Goal: Use online tool/utility: Utilize a website feature to perform a specific function

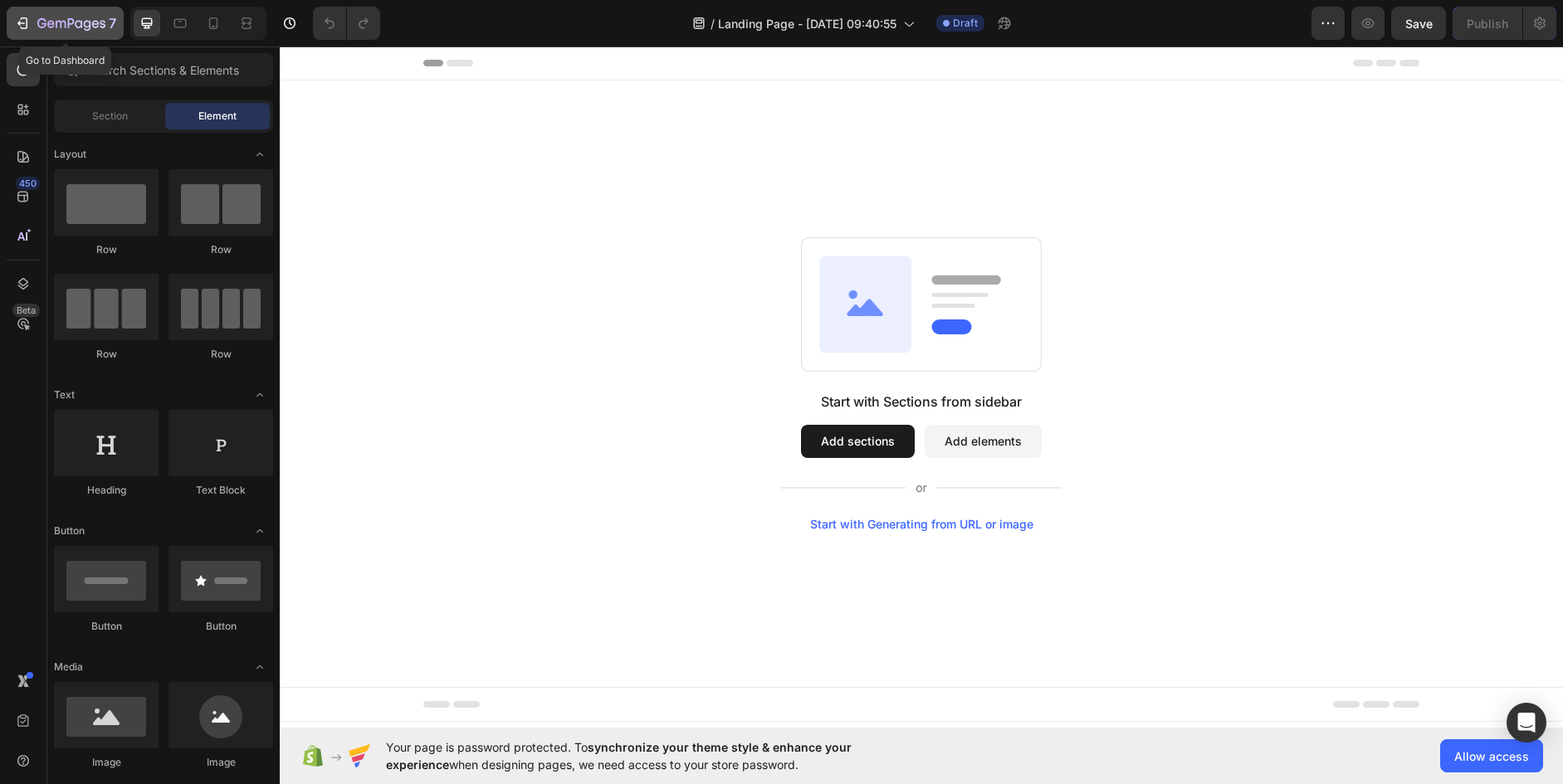
click at [69, 27] on icon "button" at bounding box center [71, 24] width 69 height 14
click at [893, 522] on div "Start with Generating from URL or image" at bounding box center [921, 525] width 223 height 14
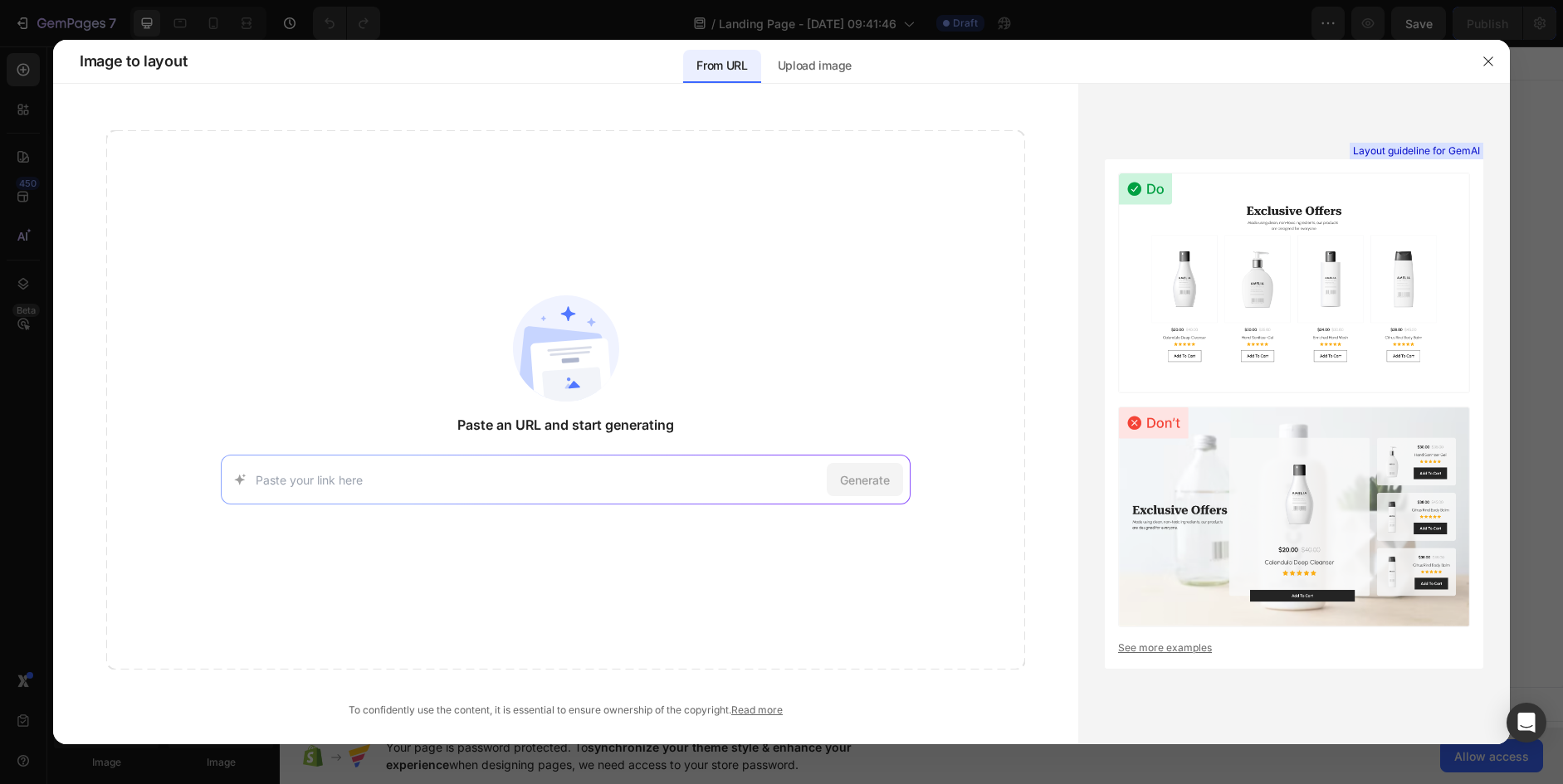
click at [638, 469] on div "Generate" at bounding box center [565, 479] width 689 height 50
click at [342, 490] on div "Generate" at bounding box center [565, 479] width 689 height 50
click at [342, 481] on input at bounding box center [537, 480] width 563 height 17
paste input "[URL][DOMAIN_NAME]"
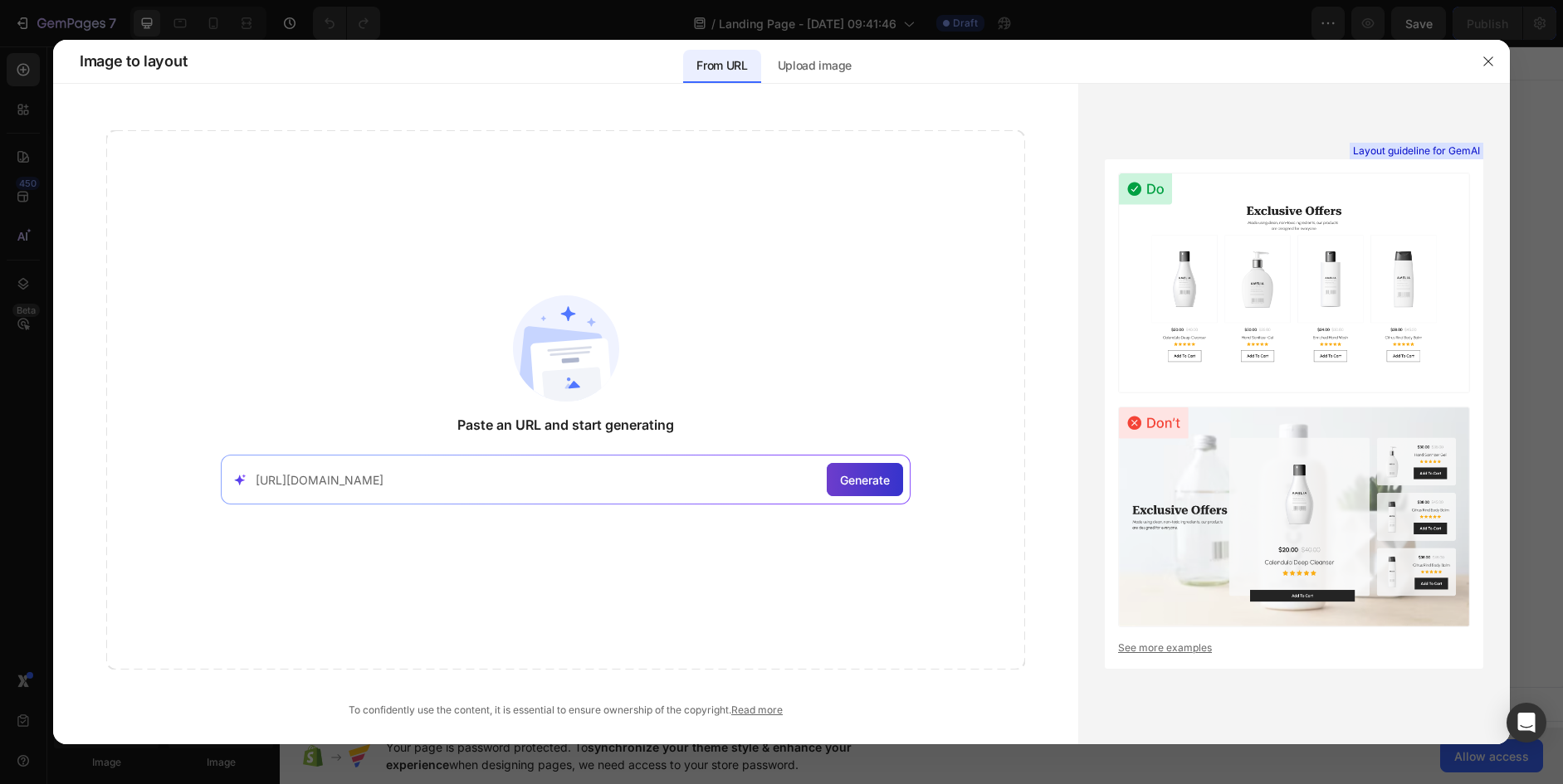
type input "[URL][DOMAIN_NAME]"
click at [858, 476] on span "Generate" at bounding box center [865, 480] width 50 height 17
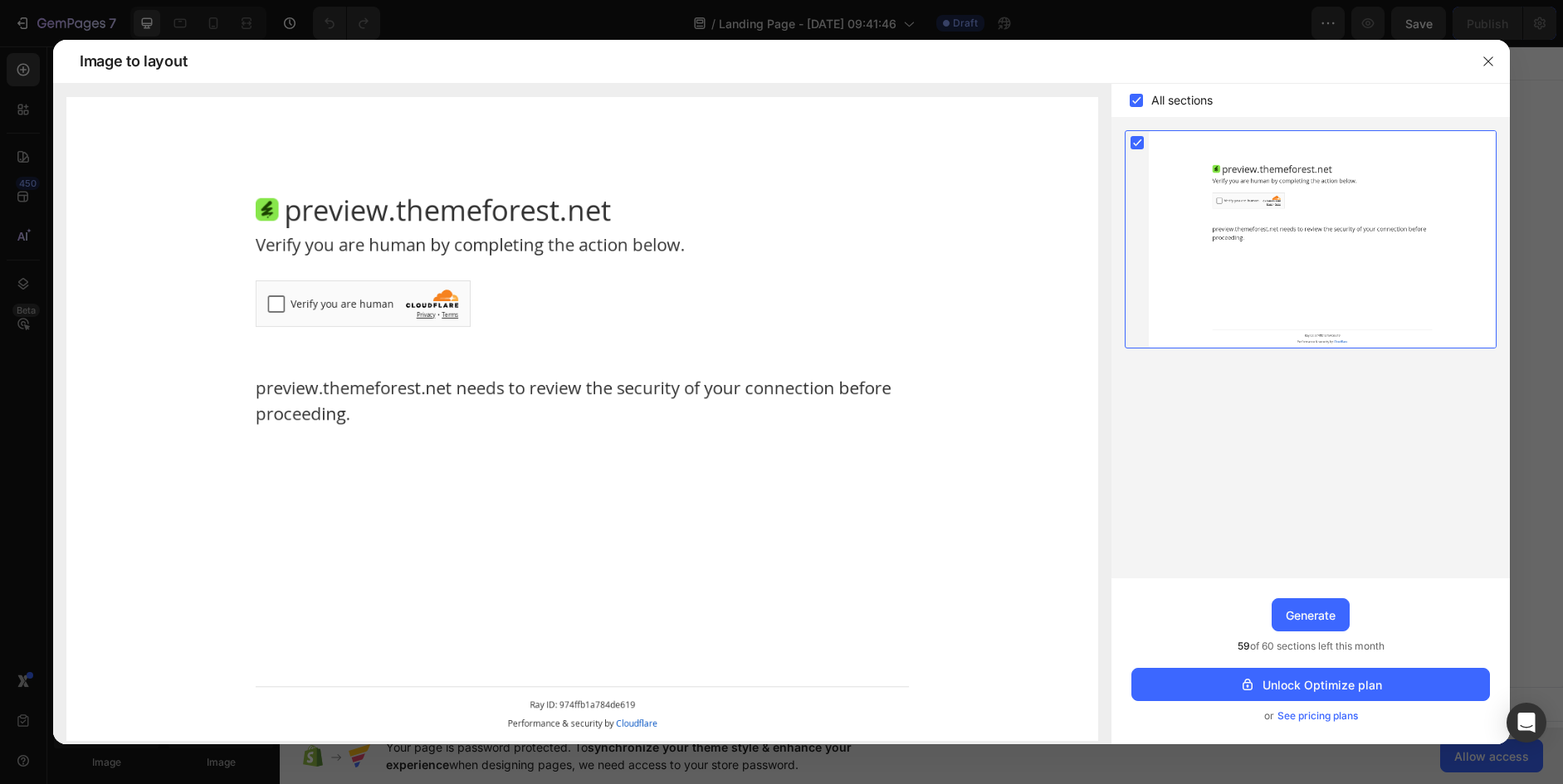
click at [282, 306] on img at bounding box center [582, 419] width 1031 height 644
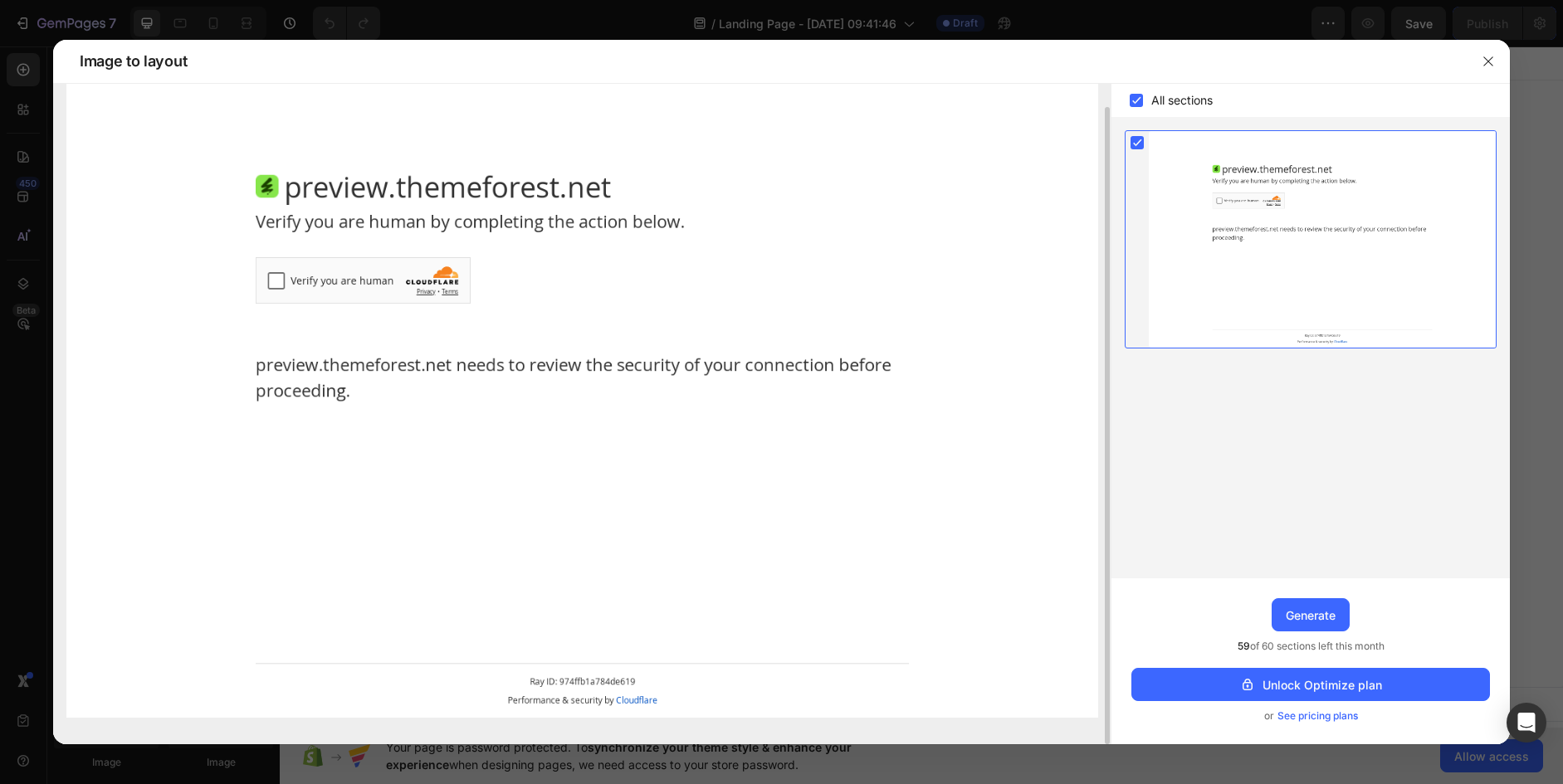
click at [277, 276] on img at bounding box center [582, 396] width 1031 height 644
click at [348, 359] on img at bounding box center [582, 396] width 1031 height 644
drag, startPoint x: 452, startPoint y: 371, endPoint x: 543, endPoint y: 353, distance: 92.8
click at [454, 371] on img at bounding box center [582, 396] width 1031 height 644
click at [1257, 239] on div at bounding box center [1323, 239] width 347 height 217
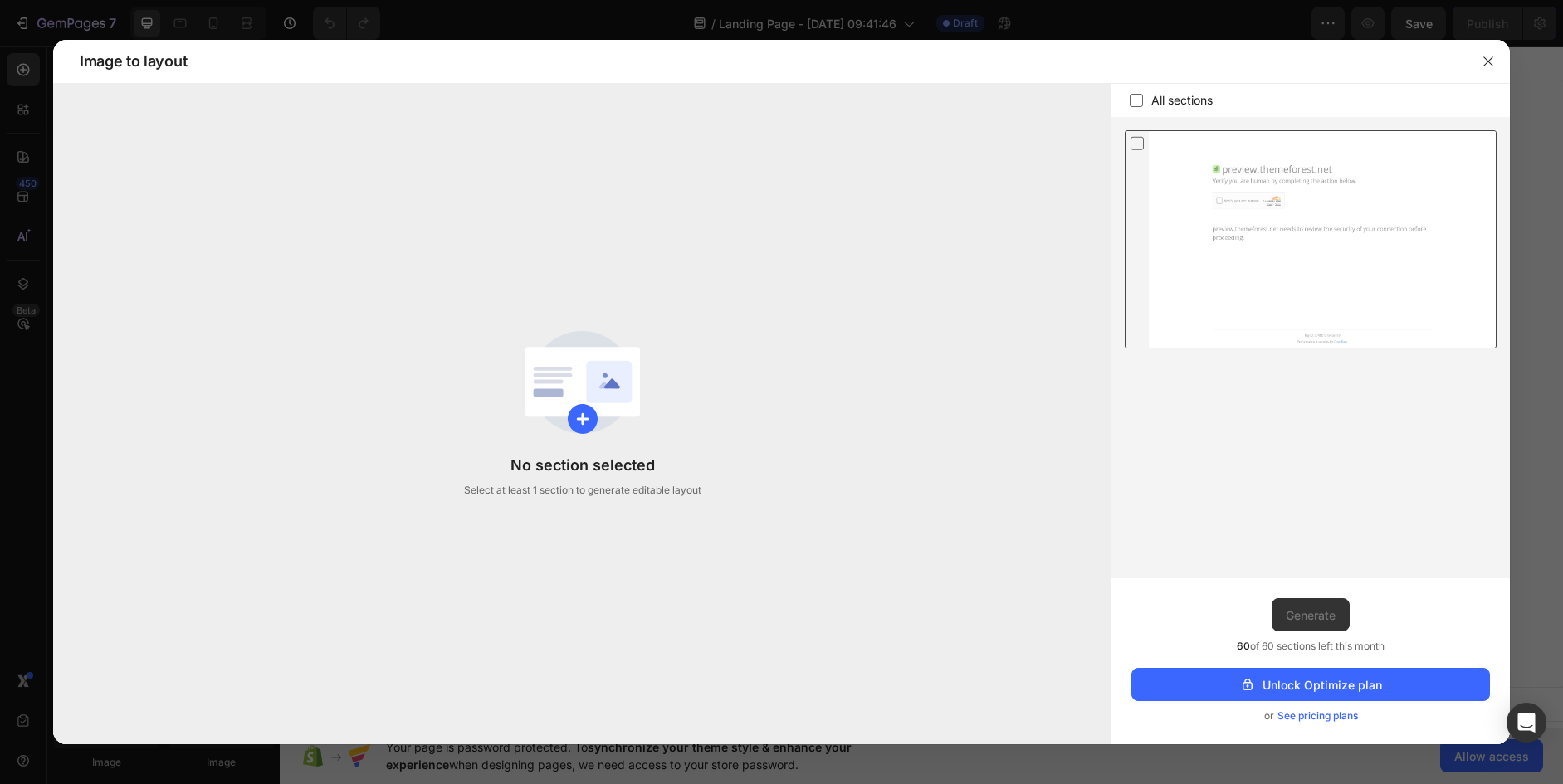
click at [1257, 239] on div at bounding box center [1323, 239] width 347 height 217
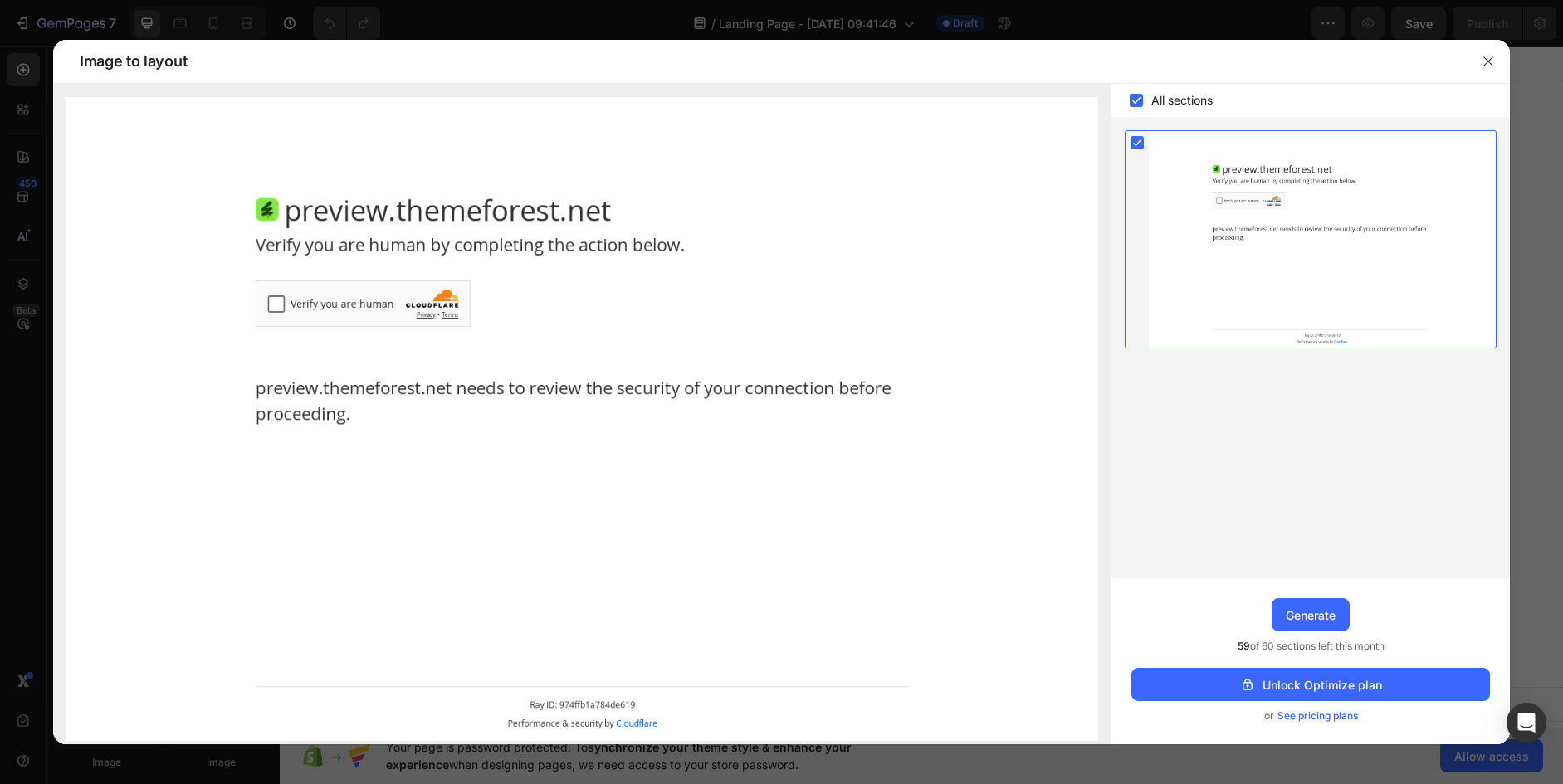
click at [1257, 239] on div at bounding box center [1323, 239] width 347 height 217
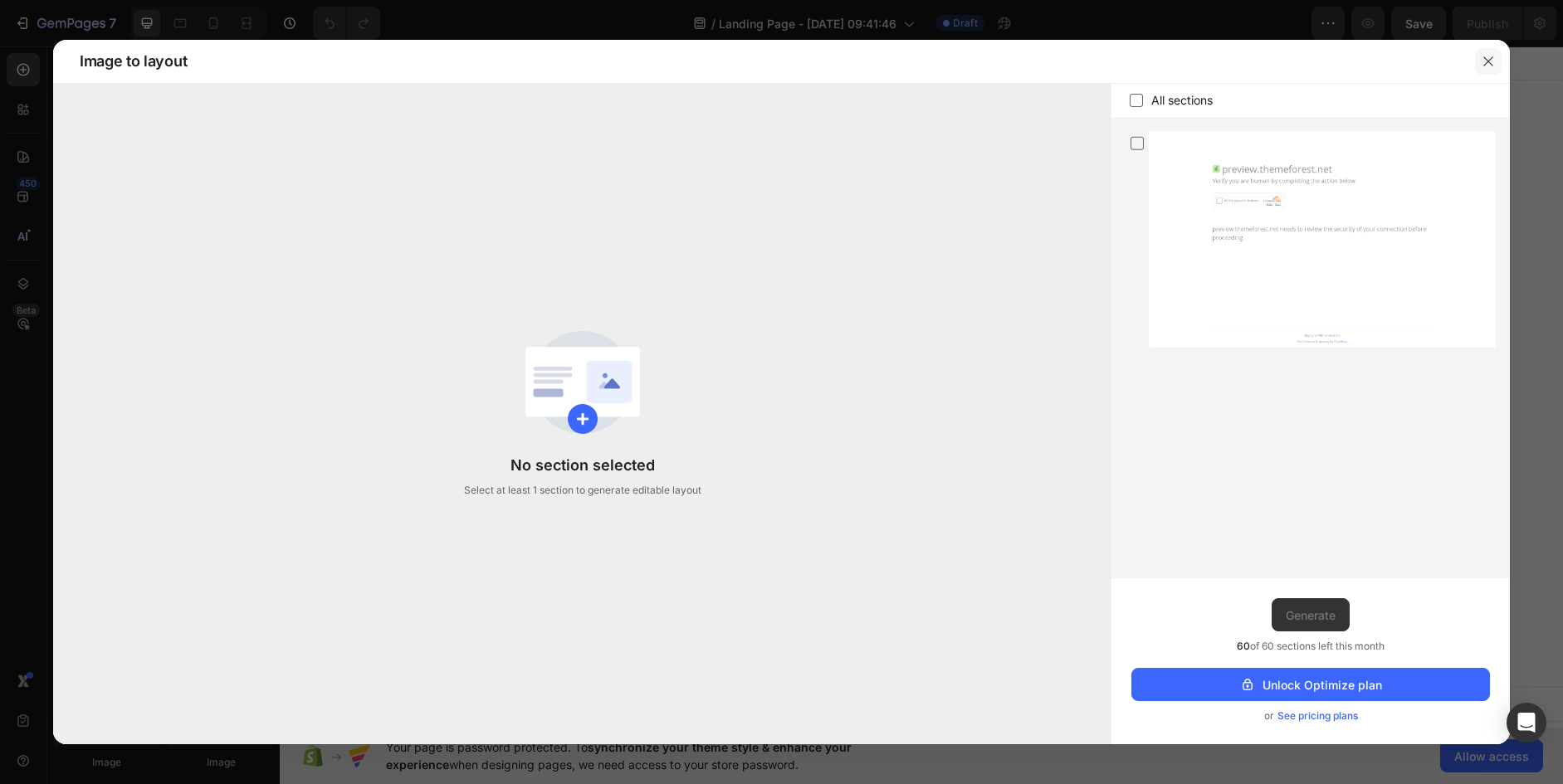
click at [1483, 61] on icon "button" at bounding box center [1488, 62] width 14 height 14
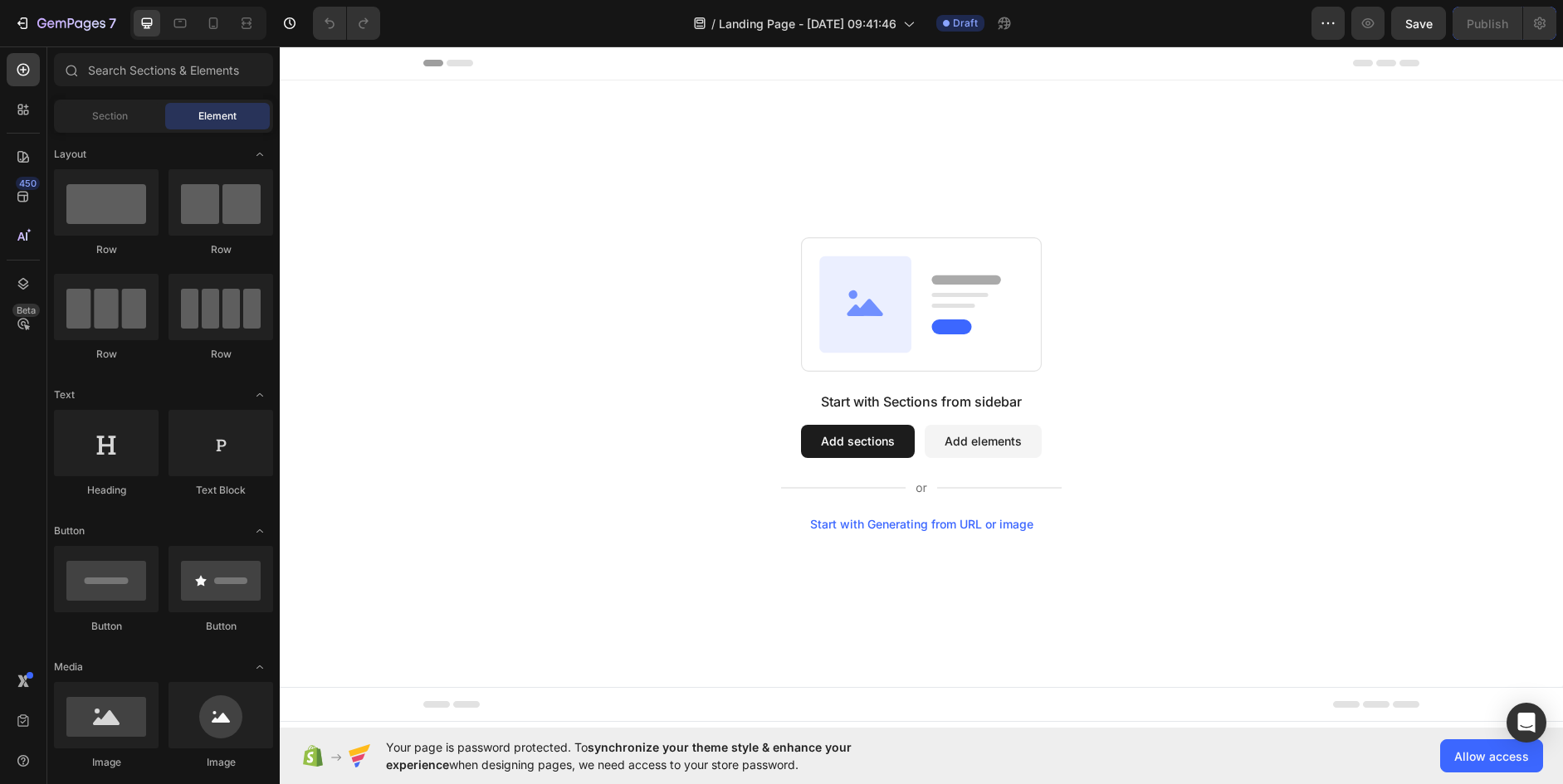
click at [903, 523] on div "Start with Generating from URL or image" at bounding box center [921, 525] width 223 height 14
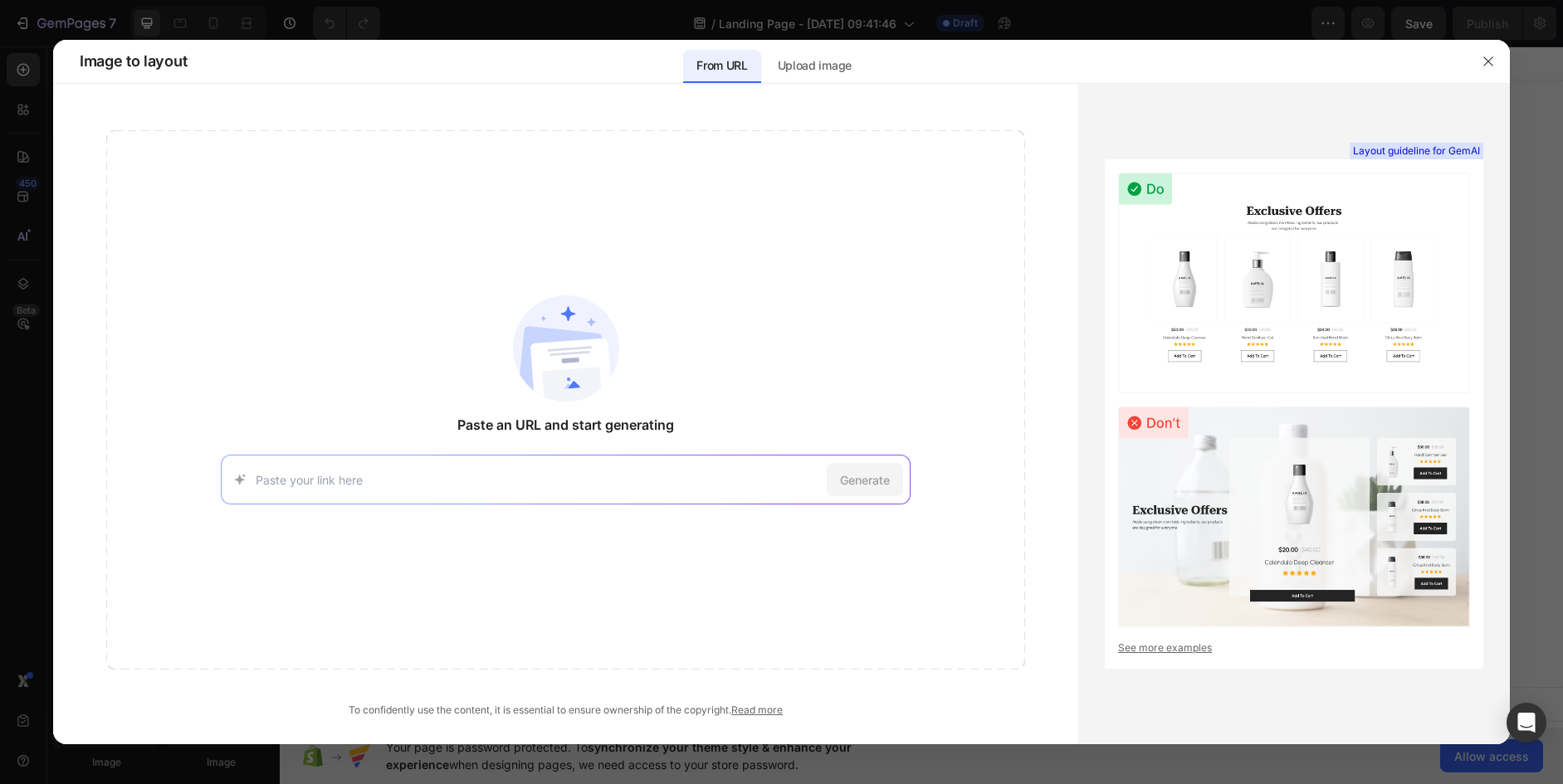
paste input "[URL][DOMAIN_NAME]"
type input "[URL][DOMAIN_NAME]"
click at [884, 476] on span "Generate" at bounding box center [865, 480] width 50 height 17
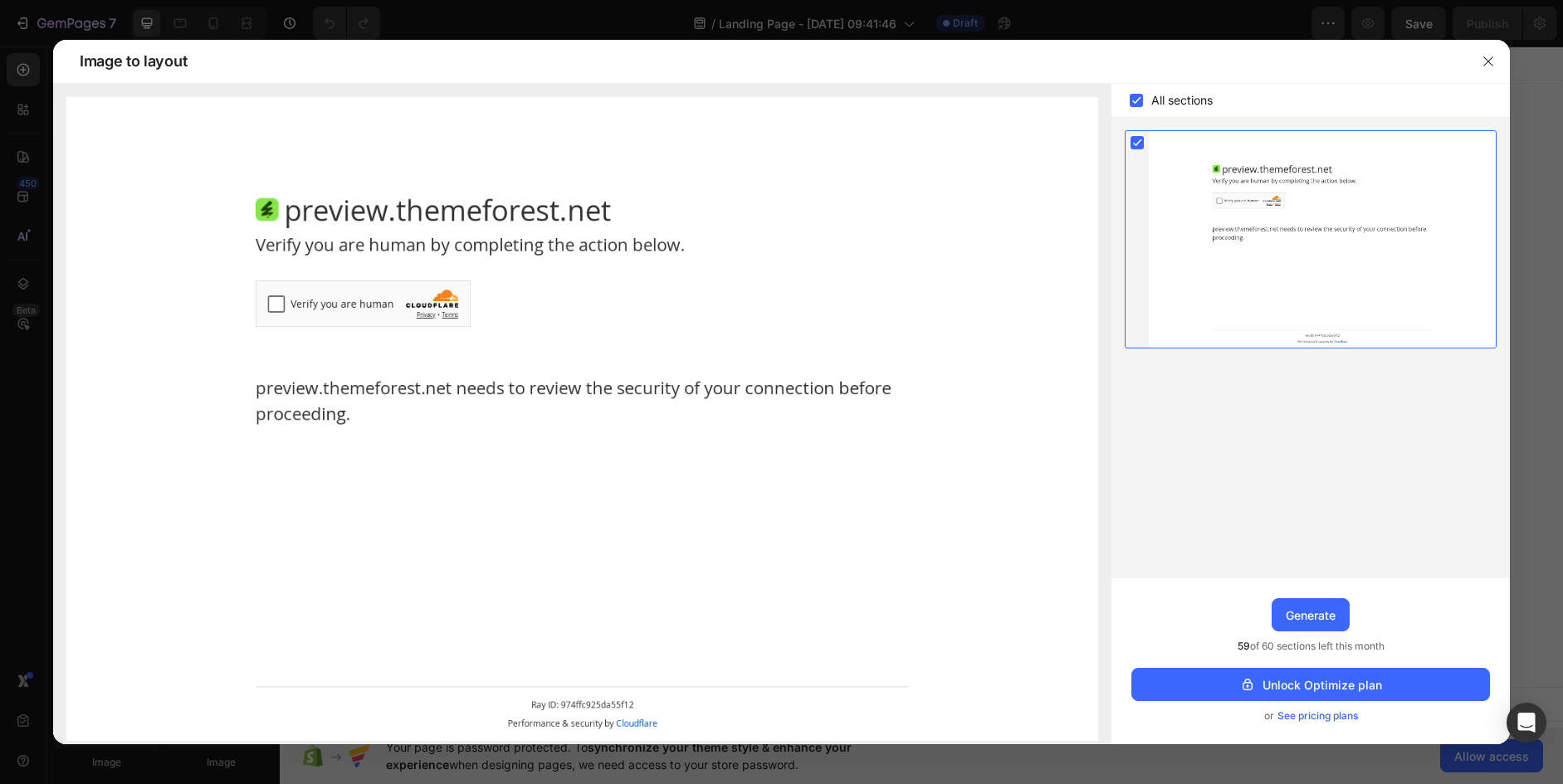
click at [1172, 290] on div at bounding box center [1323, 239] width 347 height 217
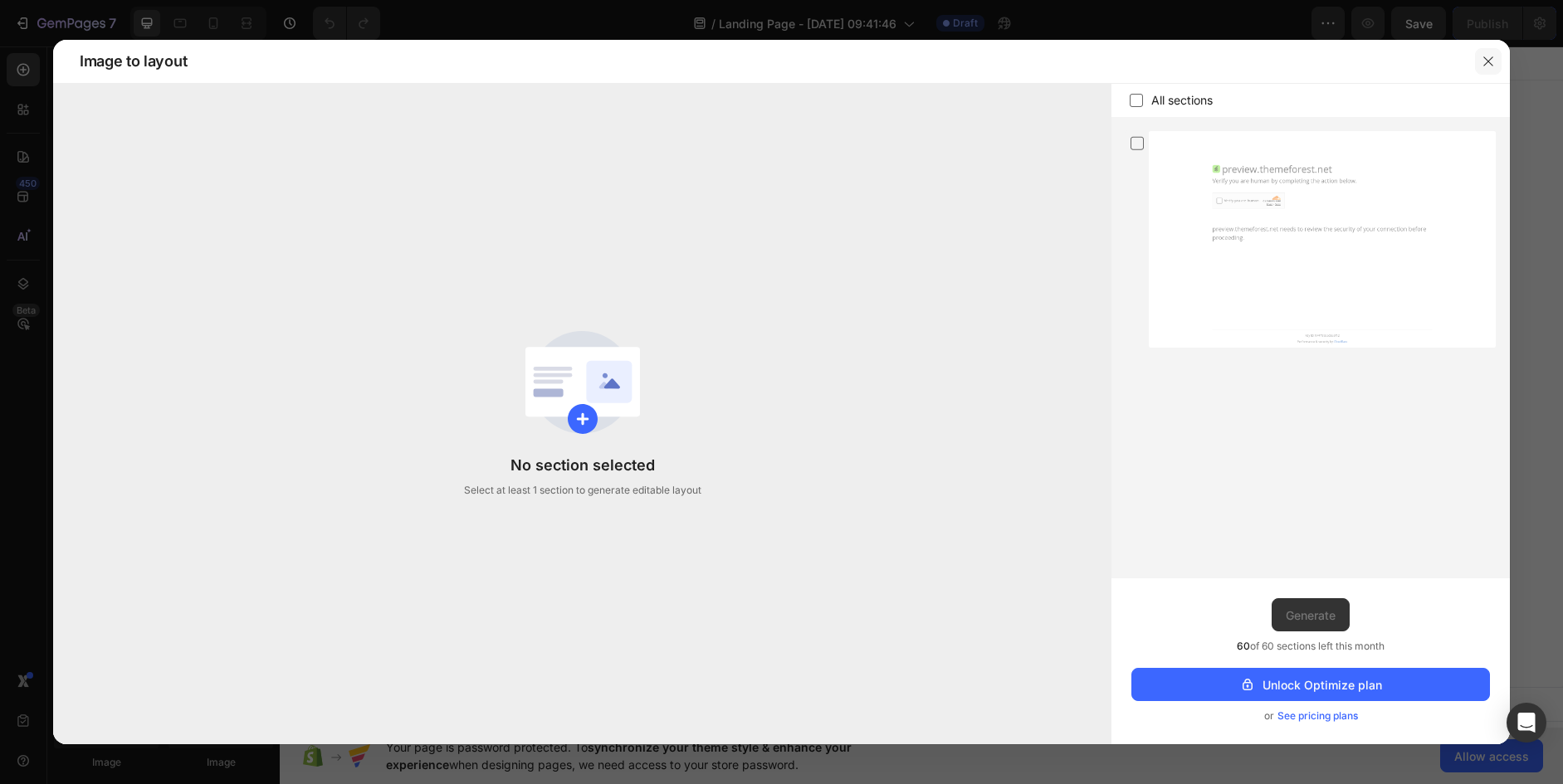
click at [1481, 67] on button "button" at bounding box center [1489, 62] width 27 height 27
